Goal: Obtain resource: Download file/media

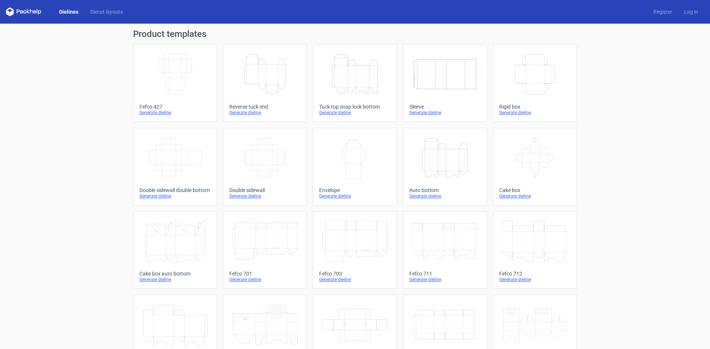
click at [156, 109] on div "Fefco 427" at bounding box center [174, 107] width 71 height 6
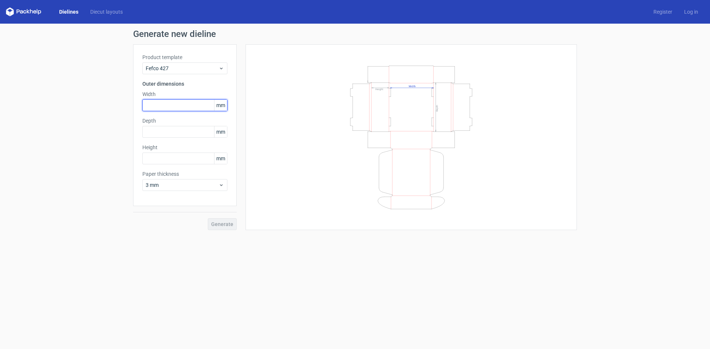
click at [180, 103] on input "text" at bounding box center [184, 105] width 85 height 12
type input "200"
click at [188, 133] on input "text" at bounding box center [184, 132] width 85 height 12
type input "200"
click at [181, 163] on input "text" at bounding box center [184, 159] width 85 height 12
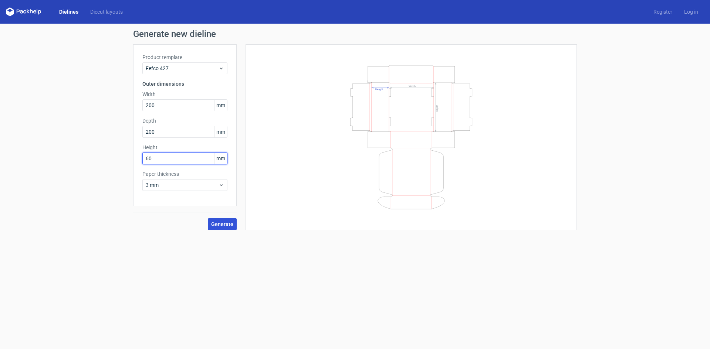
type input "60"
click at [222, 220] on button "Generate" at bounding box center [222, 224] width 29 height 12
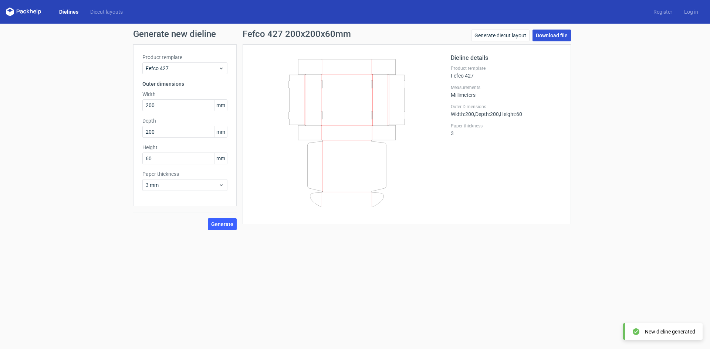
click at [540, 32] on link "Download file" at bounding box center [551, 36] width 38 height 12
